Goal: Feedback & Contribution: Leave review/rating

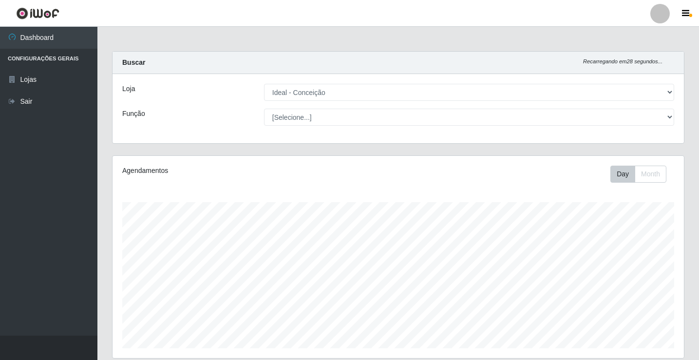
select select "231"
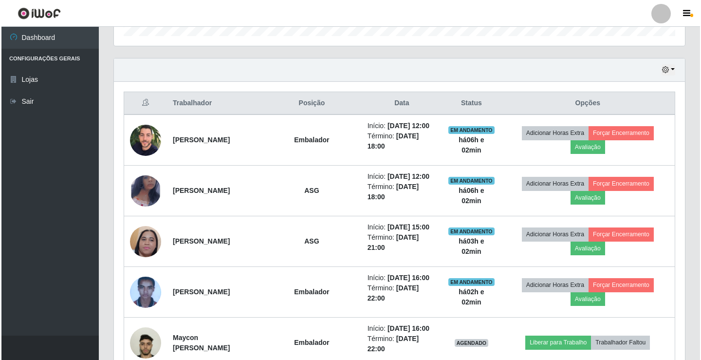
scroll to position [389, 0]
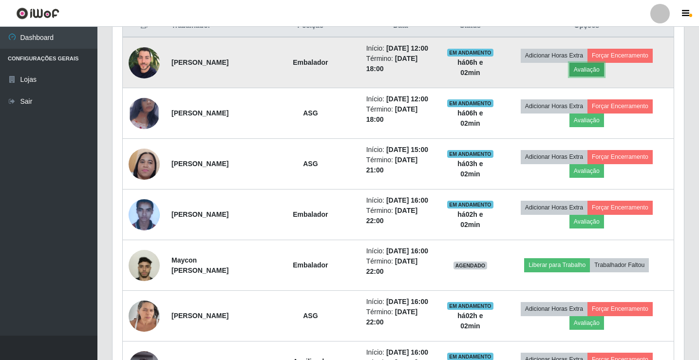
click at [602, 69] on button "Avaliação" at bounding box center [586, 70] width 35 height 14
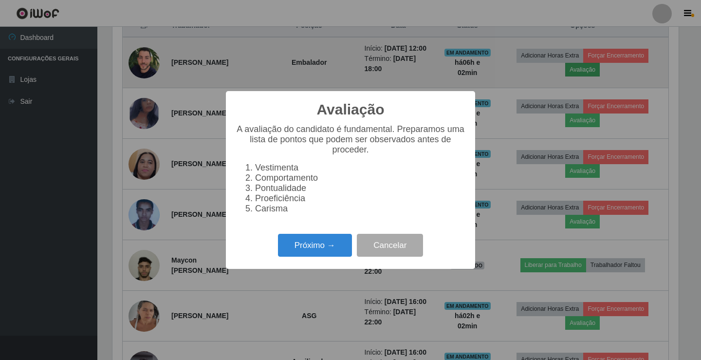
scroll to position [202, 566]
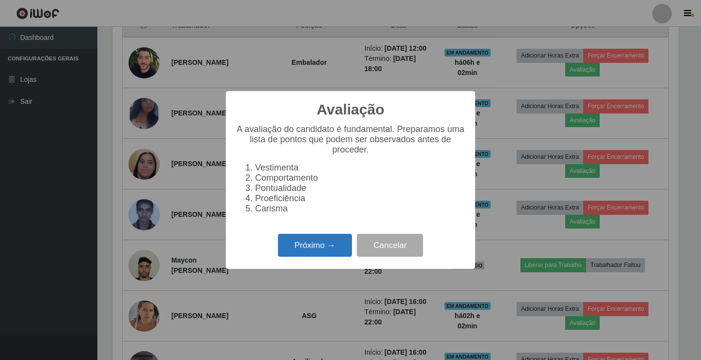
click at [310, 255] on button "Próximo →" at bounding box center [315, 245] width 74 height 23
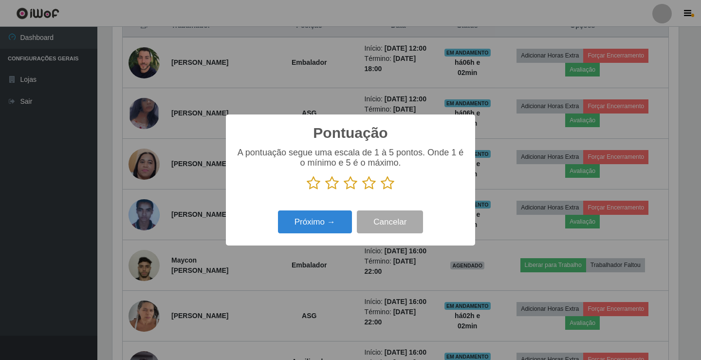
scroll to position [486626, 486261]
click at [347, 185] on icon at bounding box center [351, 183] width 14 height 15
click at [344, 190] on input "radio" at bounding box center [344, 190] width 0 height 0
click at [333, 228] on button "Próximo →" at bounding box center [315, 221] width 74 height 23
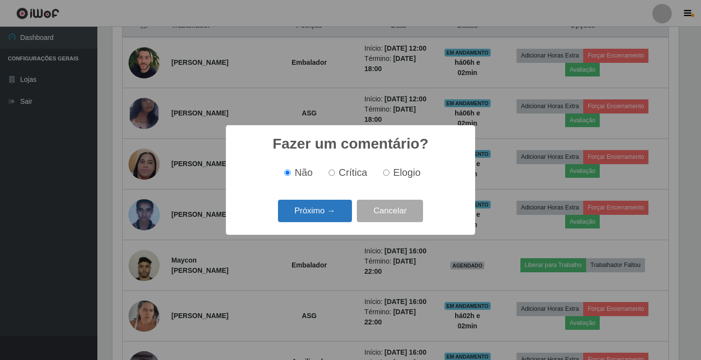
click at [312, 202] on button "Próximo →" at bounding box center [315, 211] width 74 height 23
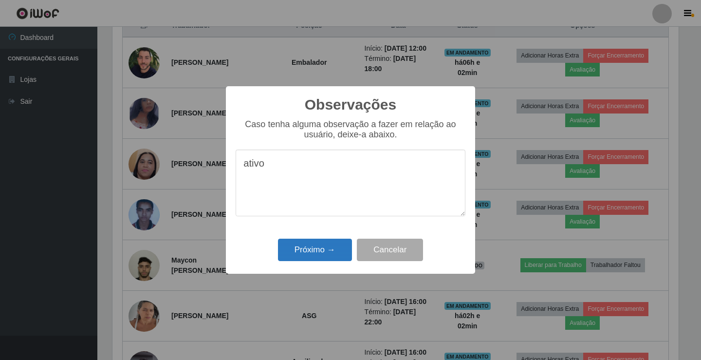
type textarea "ativo"
click at [300, 246] on button "Próximo →" at bounding box center [315, 250] width 74 height 23
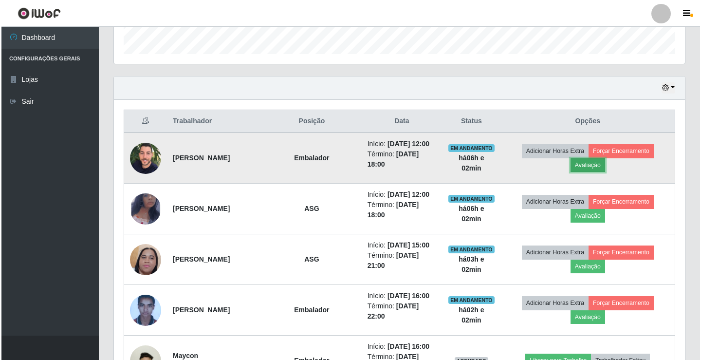
scroll to position [292, 0]
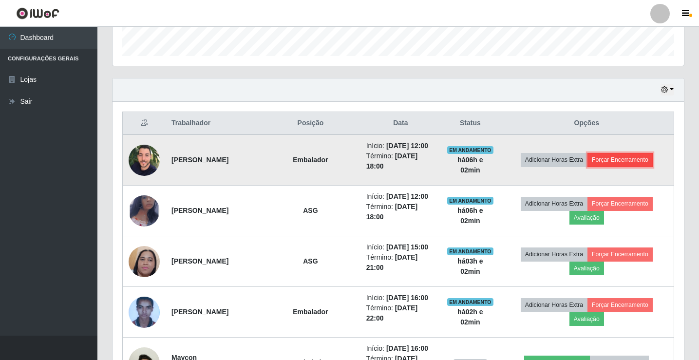
click at [614, 158] on button "Forçar Encerramento" at bounding box center [619, 160] width 65 height 14
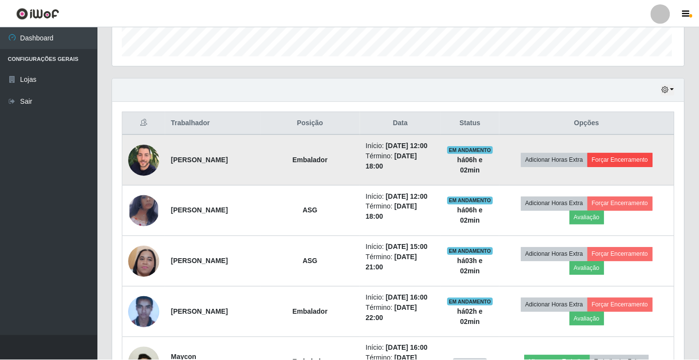
scroll to position [202, 566]
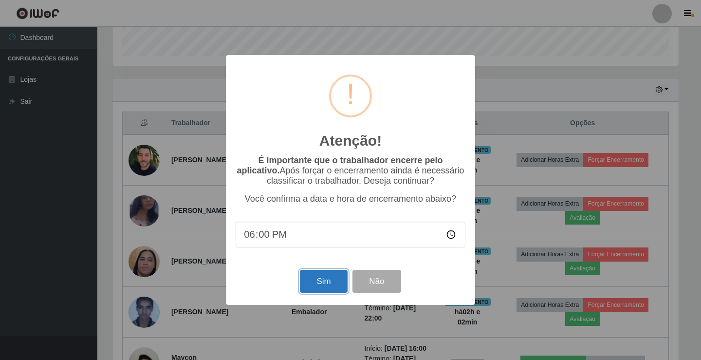
click at [327, 283] on button "Sim" at bounding box center [323, 281] width 47 height 23
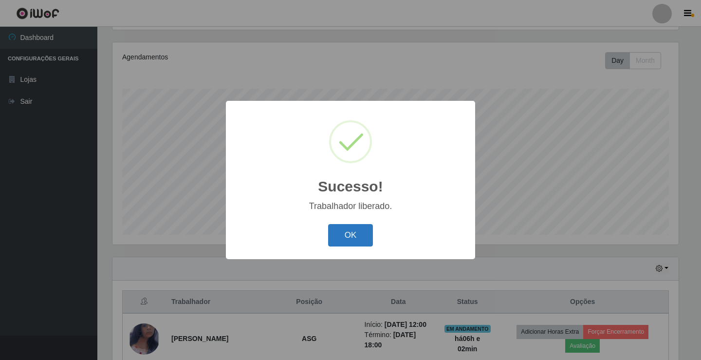
click at [355, 234] on button "OK" at bounding box center [350, 235] width 45 height 23
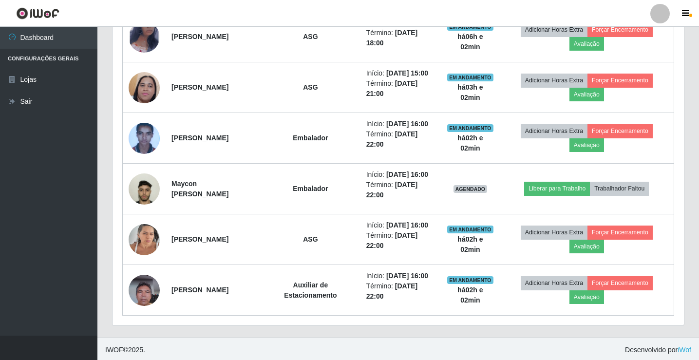
scroll to position [417, 0]
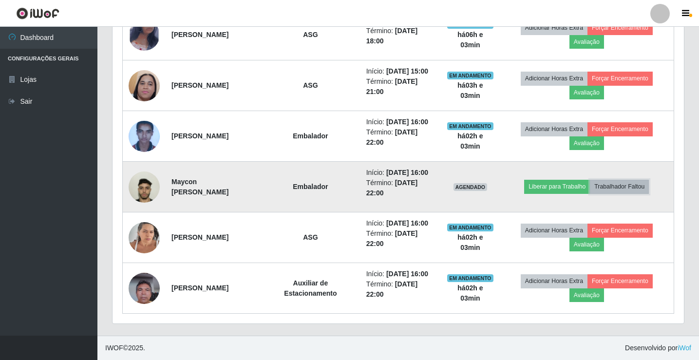
click at [619, 184] on button "Trabalhador Faltou" at bounding box center [619, 187] width 59 height 14
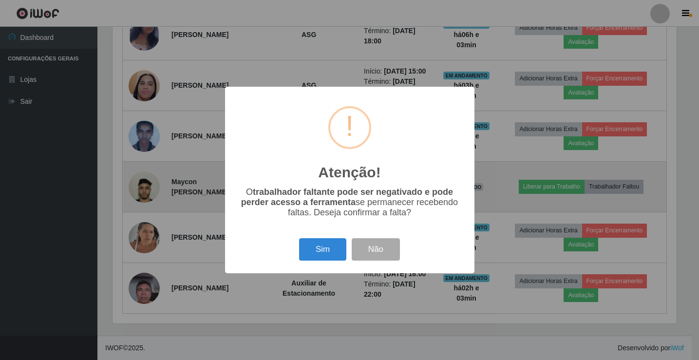
scroll to position [202, 566]
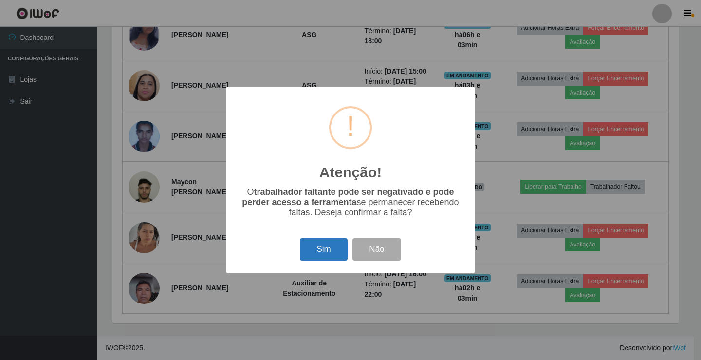
click at [339, 247] on button "Sim" at bounding box center [323, 249] width 47 height 23
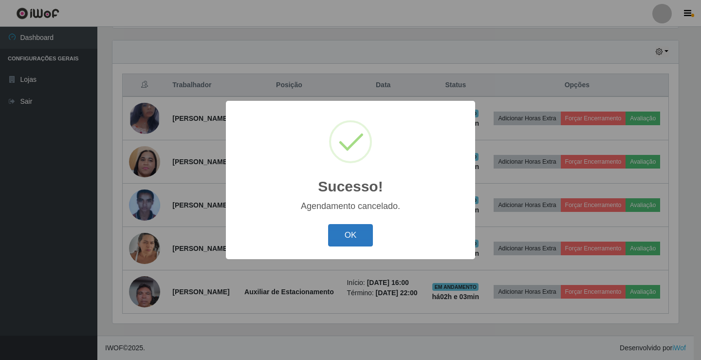
click at [356, 232] on button "OK" at bounding box center [350, 235] width 45 height 23
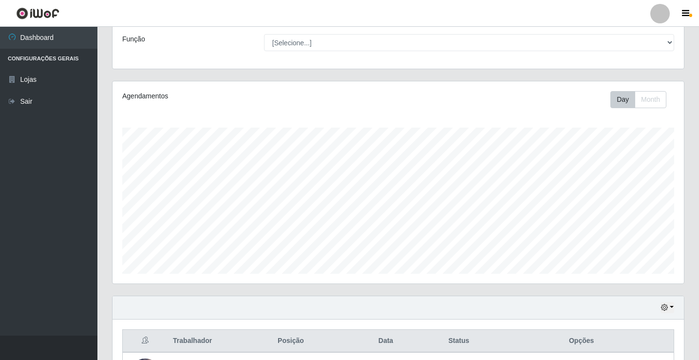
scroll to position [123, 0]
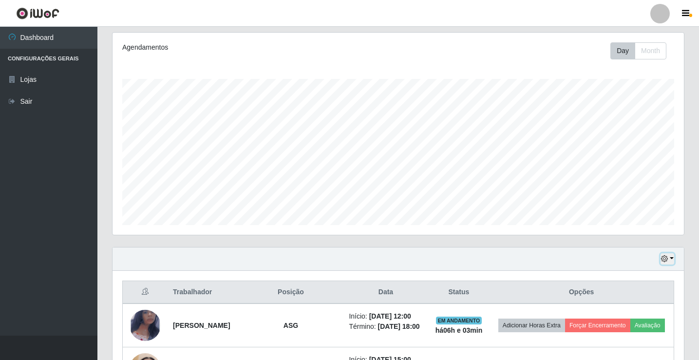
click at [672, 260] on button "button" at bounding box center [667, 258] width 14 height 11
click at [628, 204] on button "3 dias" at bounding box center [634, 202] width 77 height 20
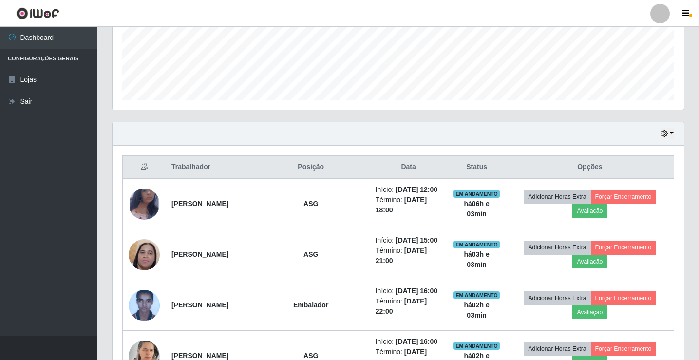
scroll to position [247, 0]
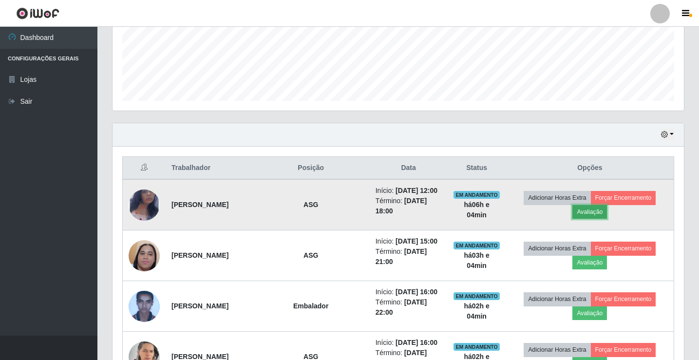
click at [596, 215] on button "Avaliação" at bounding box center [589, 212] width 35 height 14
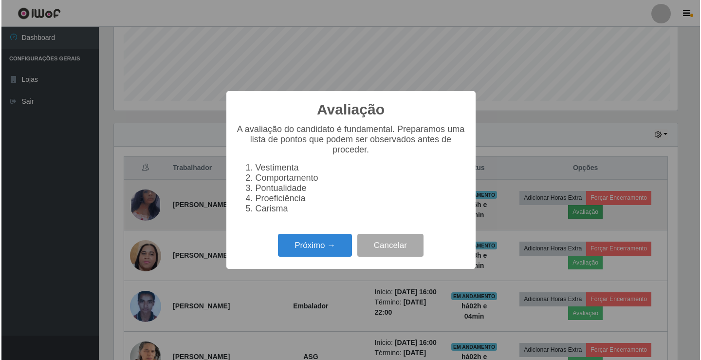
scroll to position [202, 566]
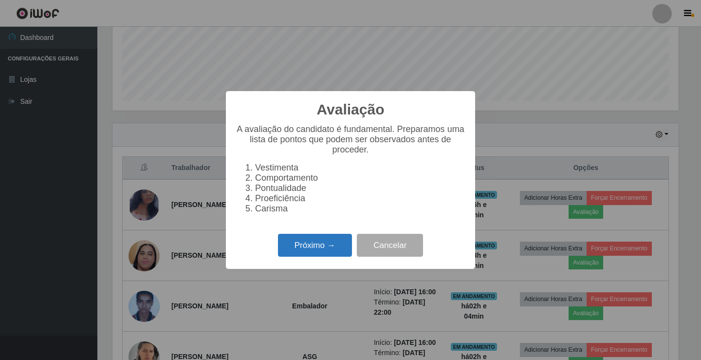
click at [327, 248] on button "Próximo →" at bounding box center [315, 245] width 74 height 23
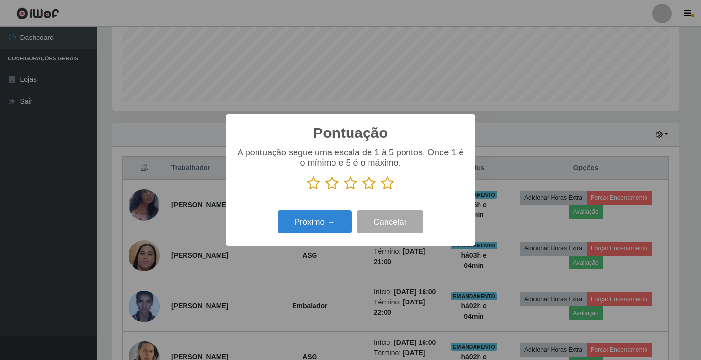
scroll to position [486626, 486261]
click at [369, 186] on icon at bounding box center [369, 183] width 14 height 15
click at [362, 190] on input "radio" at bounding box center [362, 190] width 0 height 0
click at [333, 222] on button "Próximo →" at bounding box center [315, 221] width 74 height 23
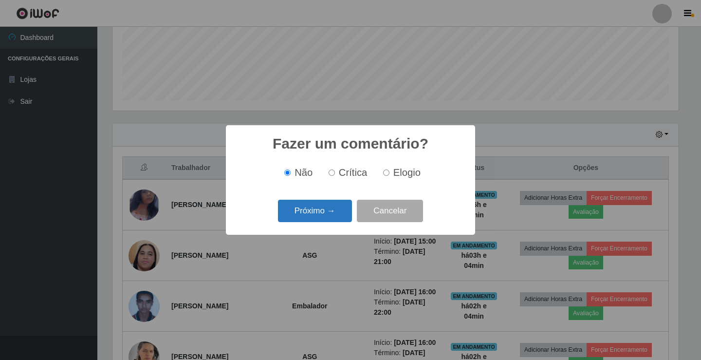
click at [329, 205] on button "Próximo →" at bounding box center [315, 211] width 74 height 23
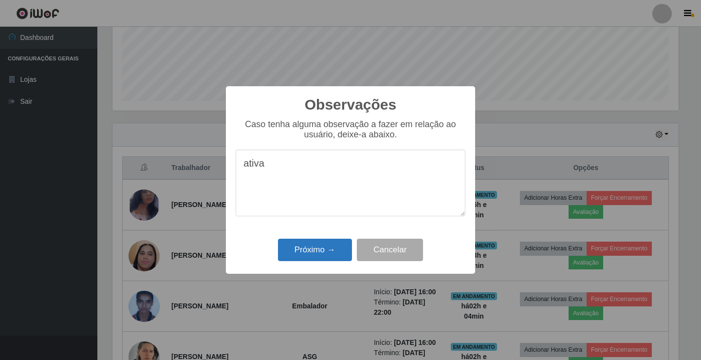
type textarea "ativa"
click at [322, 249] on button "Próximo →" at bounding box center [315, 250] width 74 height 23
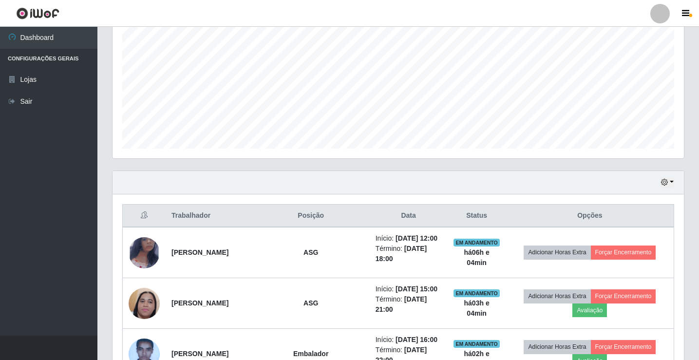
scroll to position [199, 0]
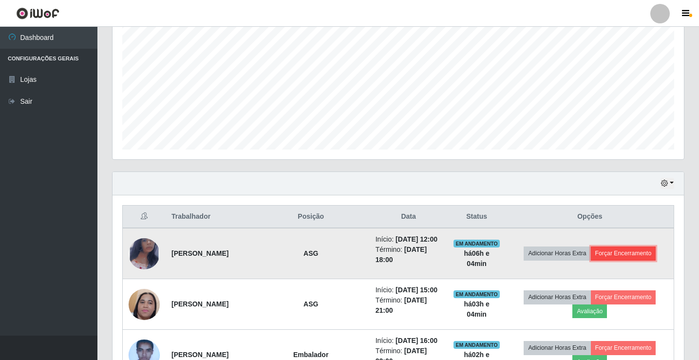
click at [628, 260] on button "Forçar Encerramento" at bounding box center [623, 253] width 65 height 14
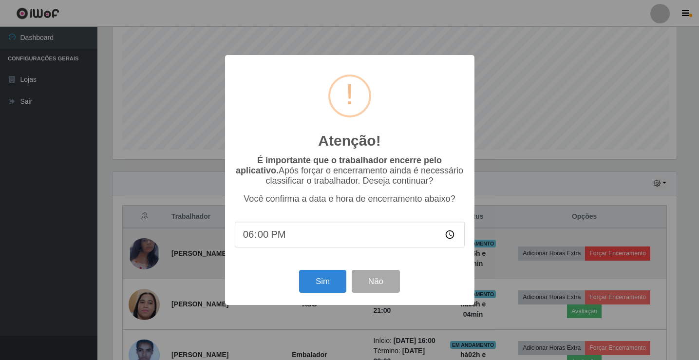
scroll to position [202, 566]
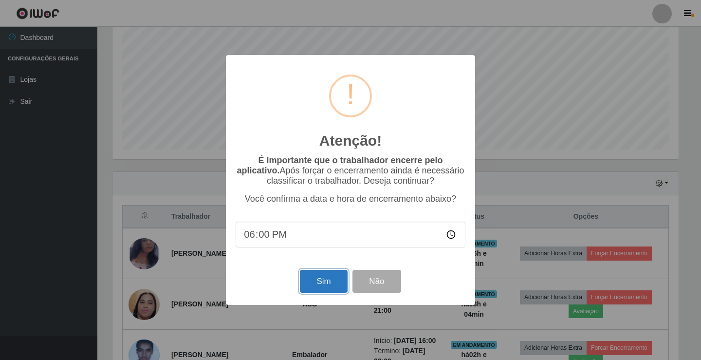
click at [313, 284] on button "Sim" at bounding box center [323, 281] width 47 height 23
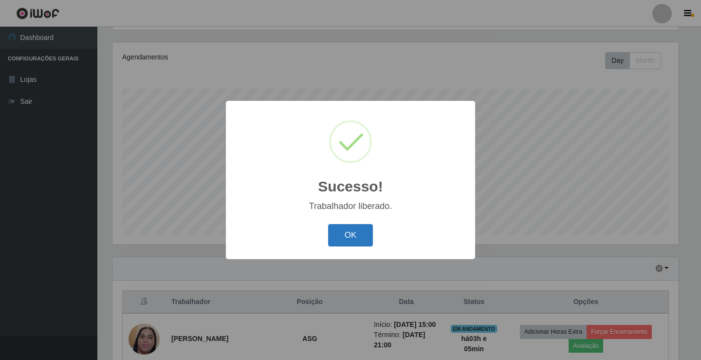
click at [346, 235] on button "OK" at bounding box center [350, 235] width 45 height 23
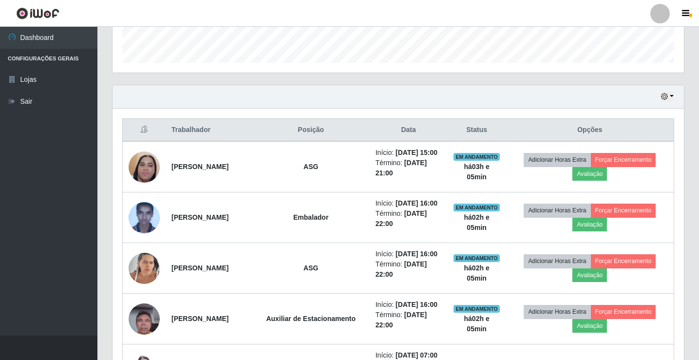
scroll to position [211, 0]
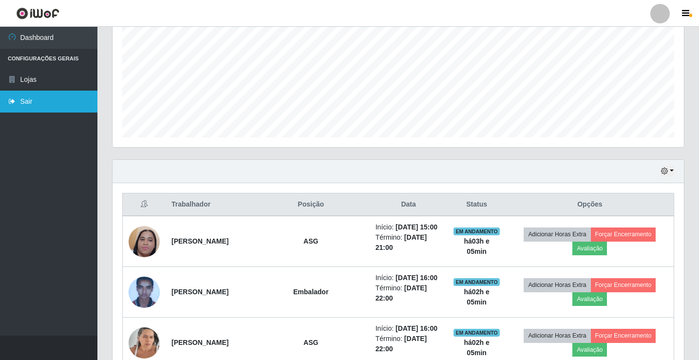
click at [65, 92] on link "Sair" at bounding box center [48, 102] width 97 height 22
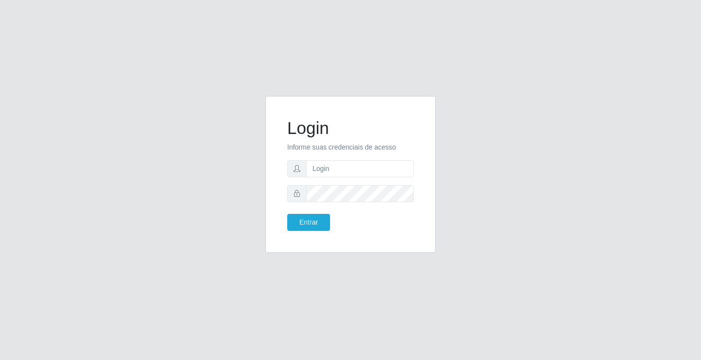
click at [480, 255] on div "Login Informe suas credenciais de acesso Entrar" at bounding box center [350, 180] width 555 height 168
